Goal: Obtain resource: Obtain resource

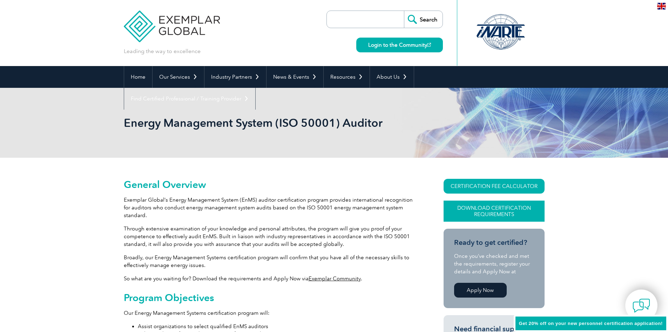
click at [466, 212] on link "Download Certification Requirements" at bounding box center [494, 210] width 101 height 21
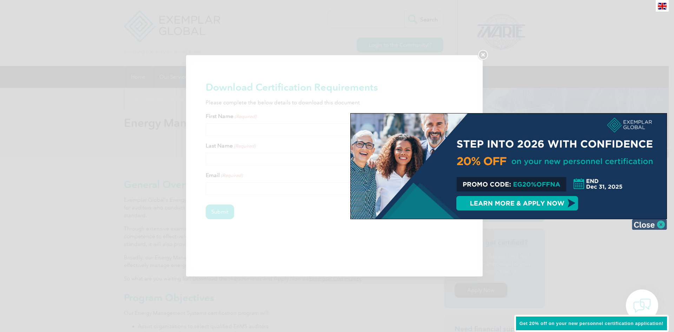
click at [643, 222] on img at bounding box center [649, 224] width 35 height 11
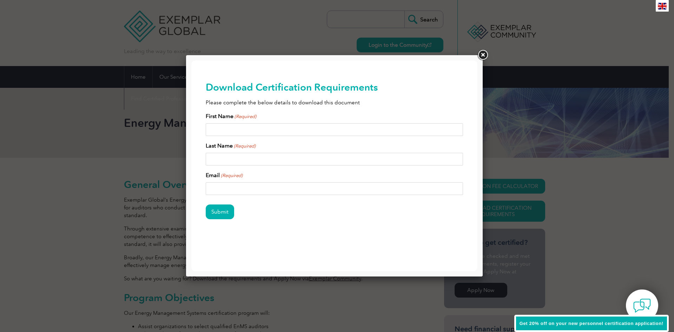
click at [485, 55] on link at bounding box center [482, 55] width 13 height 13
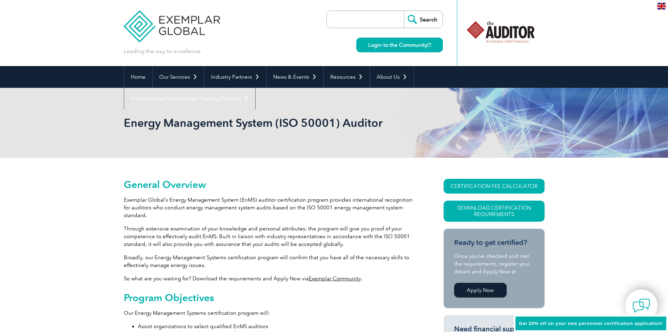
click at [483, 184] on link "CERTIFICATION FEE CALCULATOR" at bounding box center [494, 186] width 101 height 15
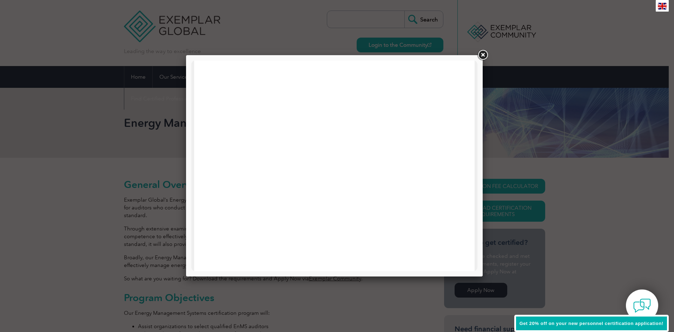
click at [191, 104] on div at bounding box center [334, 165] width 296 height 221
click at [491, 54] on div at bounding box center [337, 166] width 674 height 332
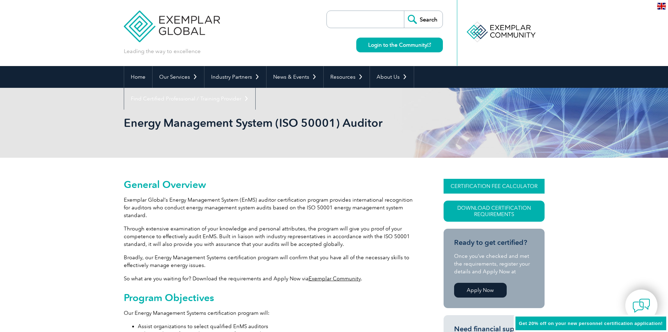
click at [487, 189] on link "CERTIFICATION FEE CALCULATOR" at bounding box center [494, 186] width 101 height 15
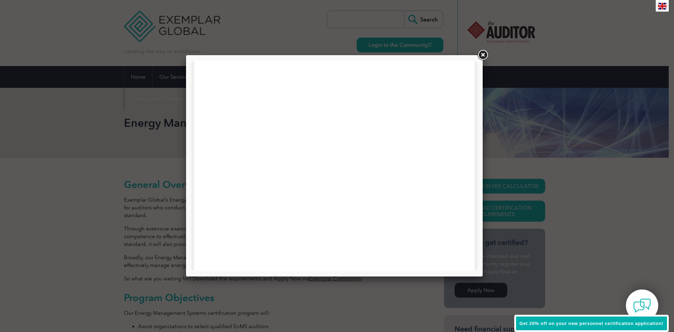
scroll to position [105, 0]
click at [480, 56] on link at bounding box center [482, 55] width 13 height 13
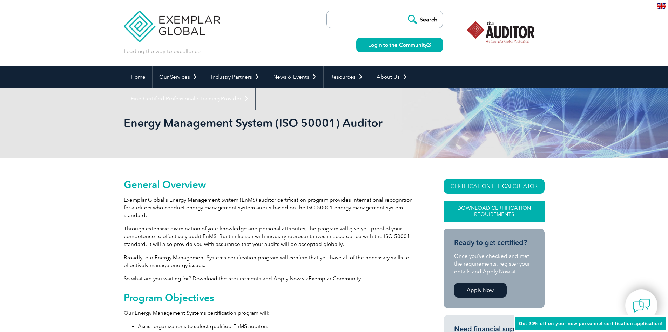
click at [482, 209] on link "Download Certification Requirements" at bounding box center [494, 210] width 101 height 21
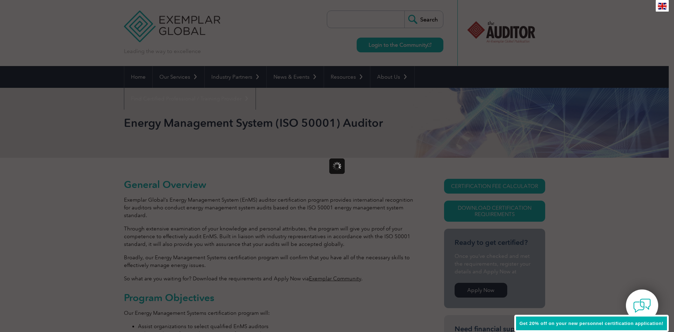
scroll to position [0, 0]
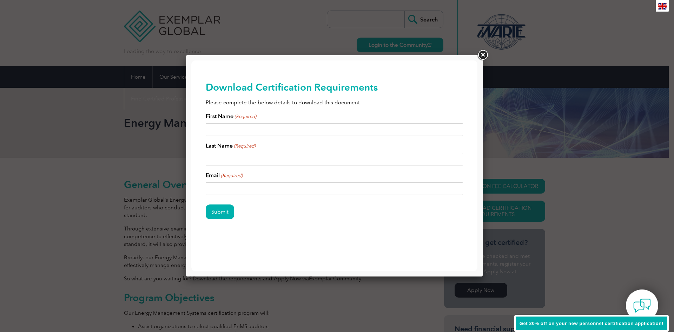
click at [266, 138] on div "First Name (Required) Last Name (Required) Email (Required)" at bounding box center [335, 153] width 258 height 83
click at [246, 130] on input "First Name (Required)" at bounding box center [335, 129] width 258 height 13
type input "p"
type input "[PERSON_NAME]"
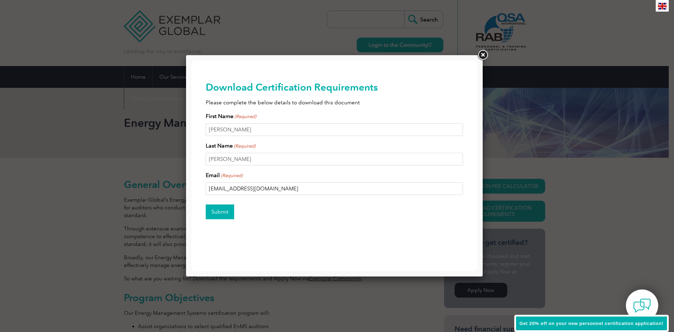
type input "[EMAIL_ADDRESS][DOMAIN_NAME]"
click at [227, 213] on input "Submit" at bounding box center [220, 211] width 28 height 15
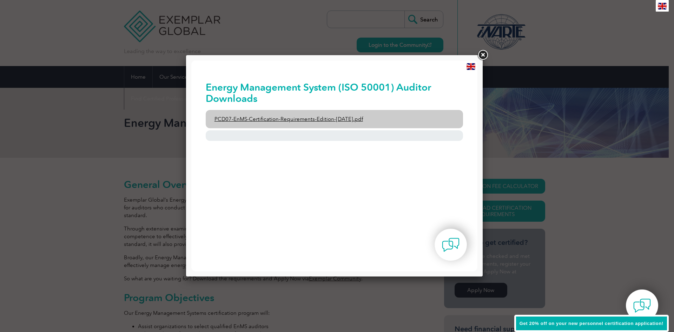
click at [303, 122] on link "PCD07-EnMS-Certification-Requirements-Edition-[DATE].pdf" at bounding box center [335, 119] width 258 height 18
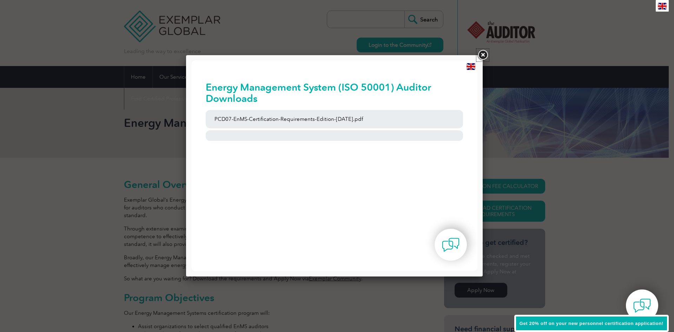
click at [481, 57] on link at bounding box center [482, 55] width 13 height 13
